Goal: Task Accomplishment & Management: Use online tool/utility

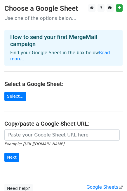
click at [1, 74] on main "Choose a Google Sheet Use one of the options below... How to send your first Me…" at bounding box center [63, 98] width 127 height 188
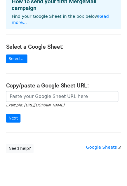
scroll to position [38, 0]
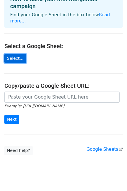
click at [8, 54] on link "Select..." at bounding box center [15, 58] width 22 height 9
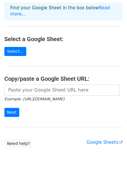
scroll to position [43, 0]
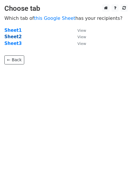
click at [11, 34] on strong "Sheet2" at bounding box center [12, 36] width 17 height 5
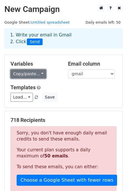
click at [38, 75] on link "Copy/paste..." at bounding box center [28, 73] width 36 height 9
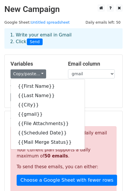
click at [45, 70] on div "Copy/paste... {{First Name}} {{Last Name}} {{City}} {{gmail}} {{File Attachment…" at bounding box center [34, 73] width 49 height 9
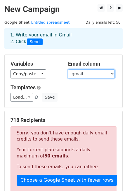
click at [96, 75] on select "First Name Last Name City gmail File Attachments Scheduled Date Mail Merge Stat…" at bounding box center [91, 73] width 47 height 9
click at [59, 71] on div "Copy/paste... {{First Name}} {{Last Name}} {{City}} {{gmail}} {{File Attachment…" at bounding box center [34, 73] width 49 height 9
